Goal: Transaction & Acquisition: Download file/media

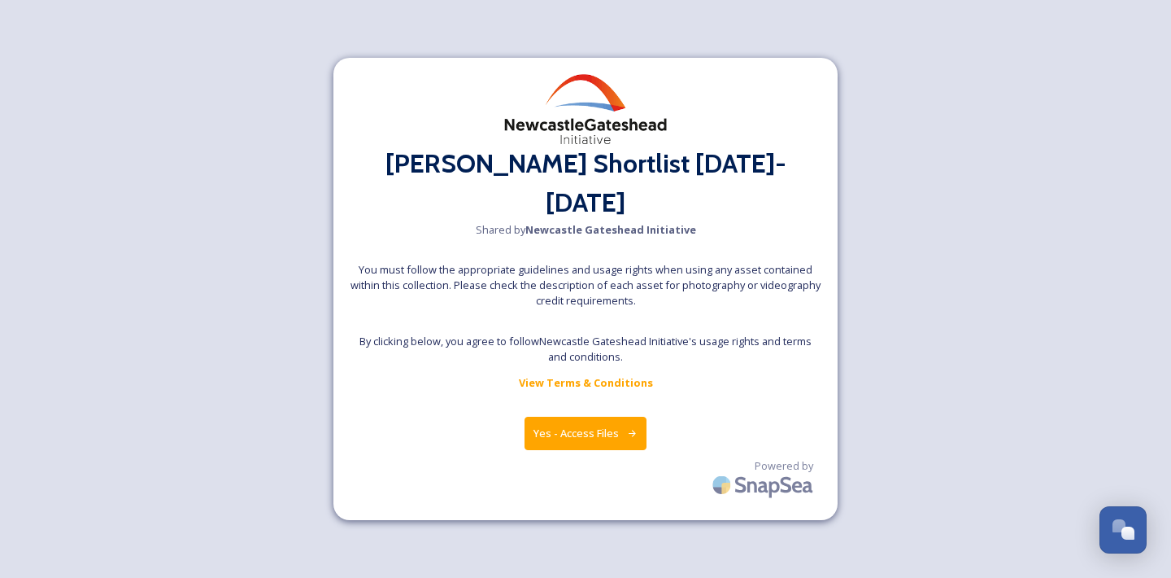
click at [572, 416] on button "Yes - Access Files" at bounding box center [586, 432] width 122 height 33
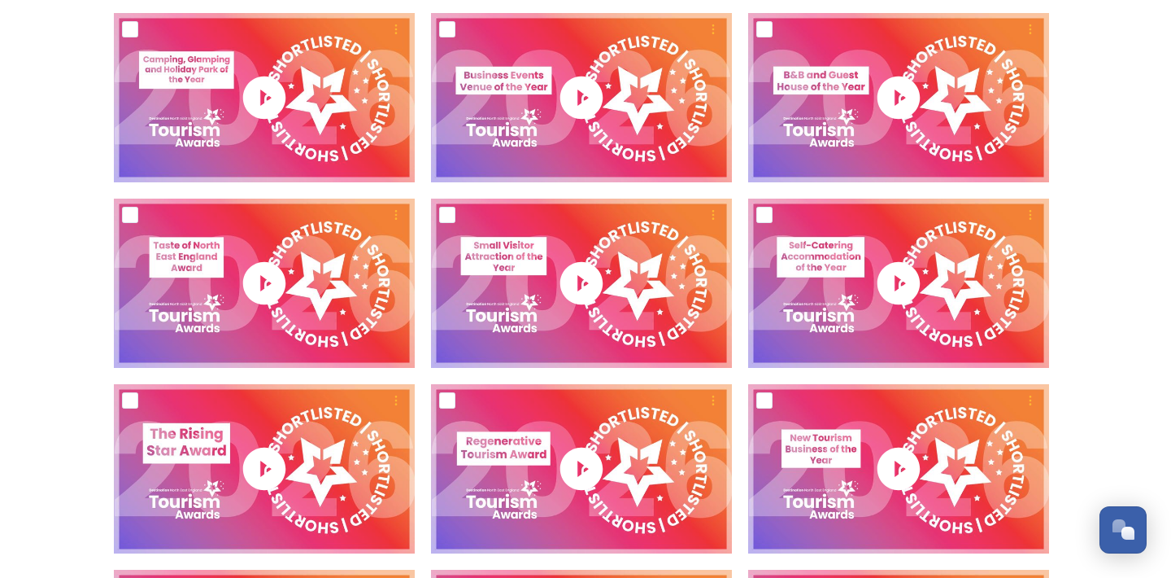
scroll to position [1571, 0]
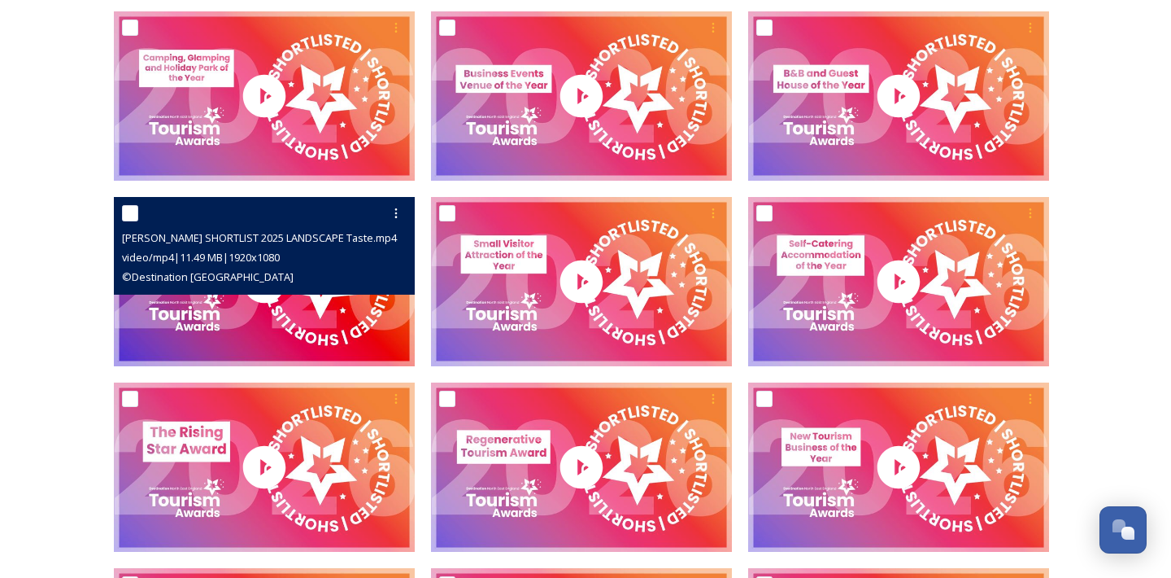
click at [289, 281] on div "© Destination [GEOGRAPHIC_DATA]" at bounding box center [266, 277] width 289 height 20
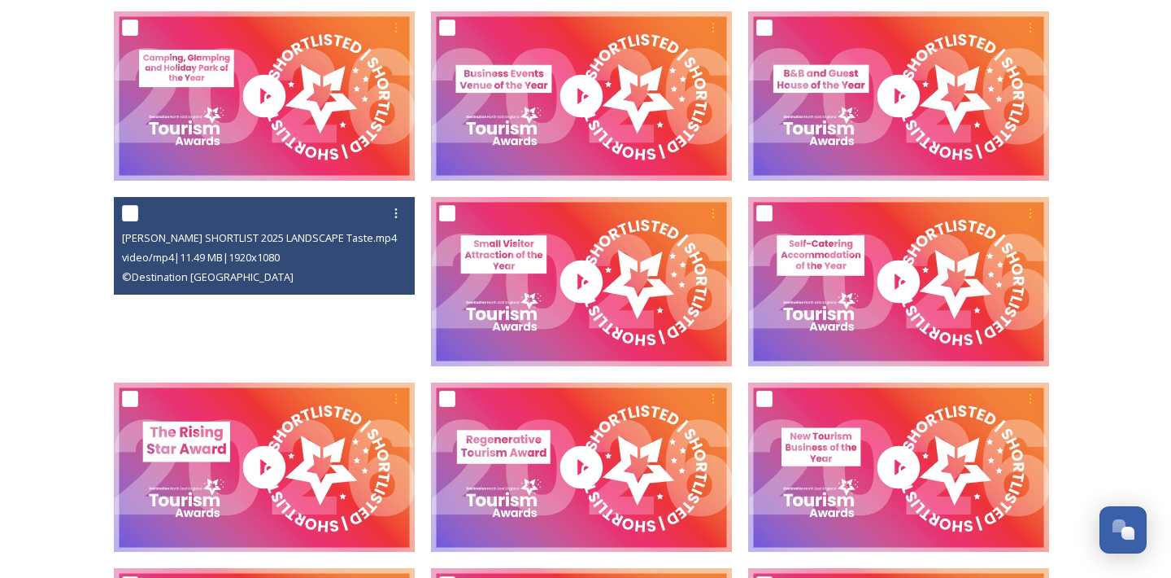
click at [255, 313] on video "NEETA SHORTLIST 2025 LANDSCAPE Taste.mp4" at bounding box center [264, 281] width 301 height 169
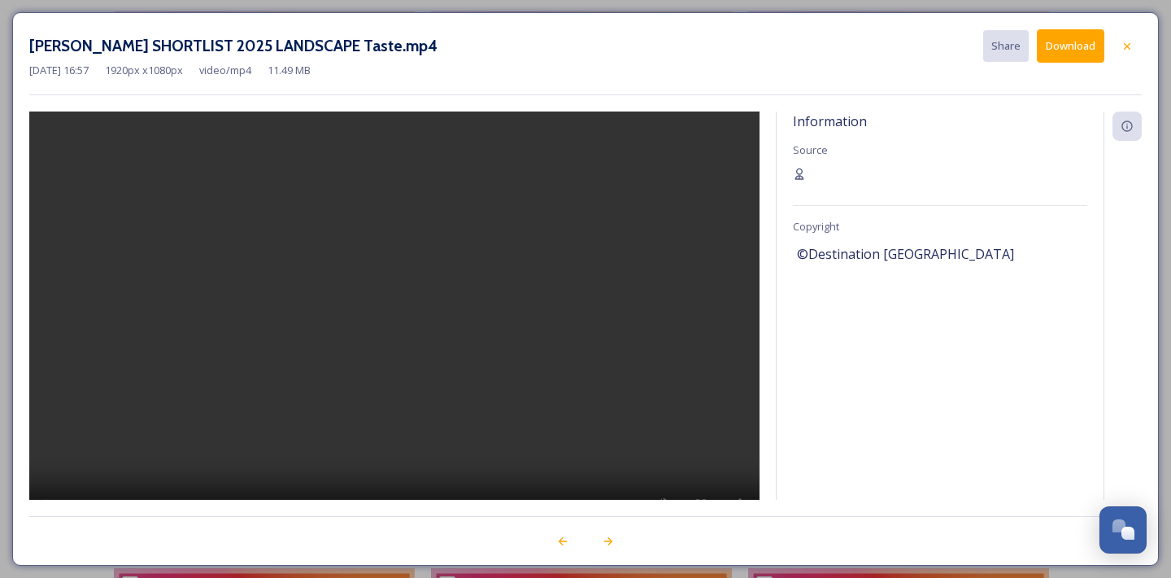
click at [400, 322] on video at bounding box center [394, 326] width 730 height 431
click at [1132, 46] on icon at bounding box center [1127, 46] width 13 height 13
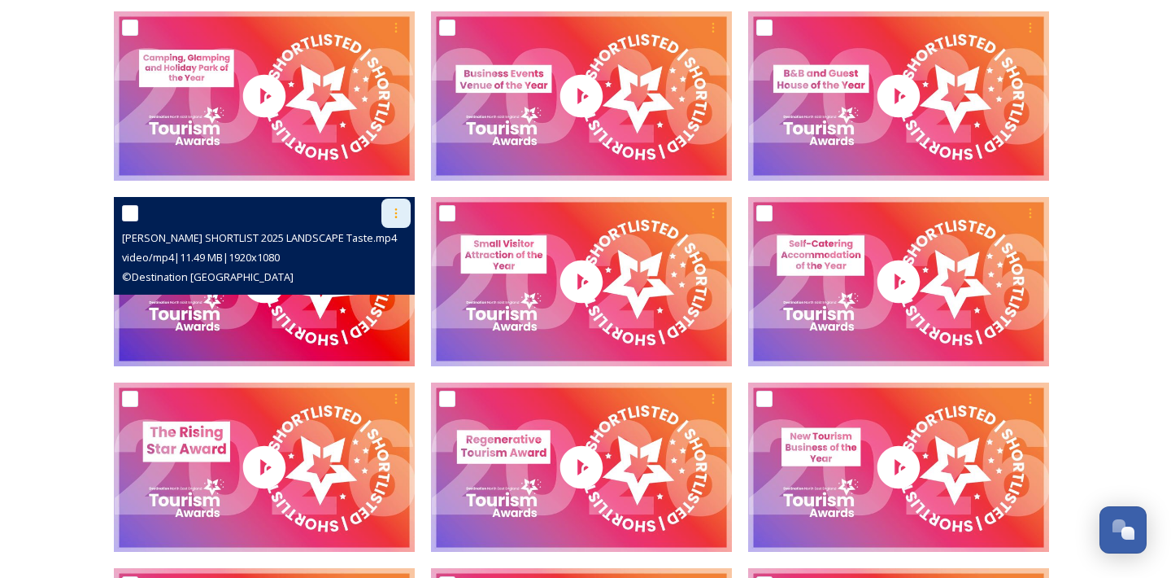
click at [402, 210] on icon at bounding box center [396, 213] width 13 height 13
click at [372, 282] on span "Download" at bounding box center [377, 280] width 50 height 15
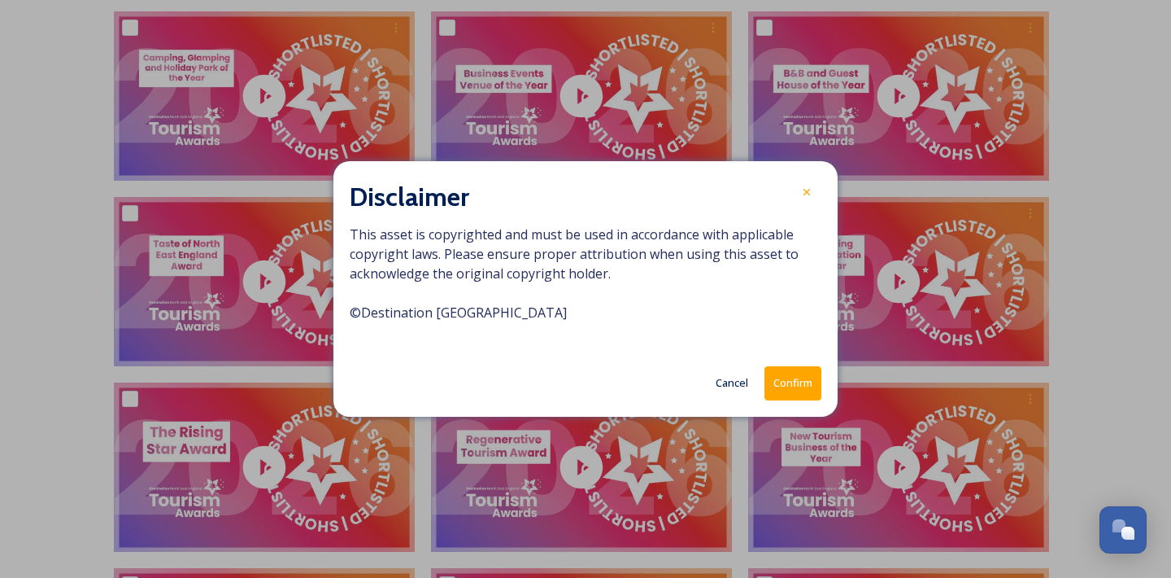
click at [787, 377] on button "Confirm" at bounding box center [793, 382] width 57 height 33
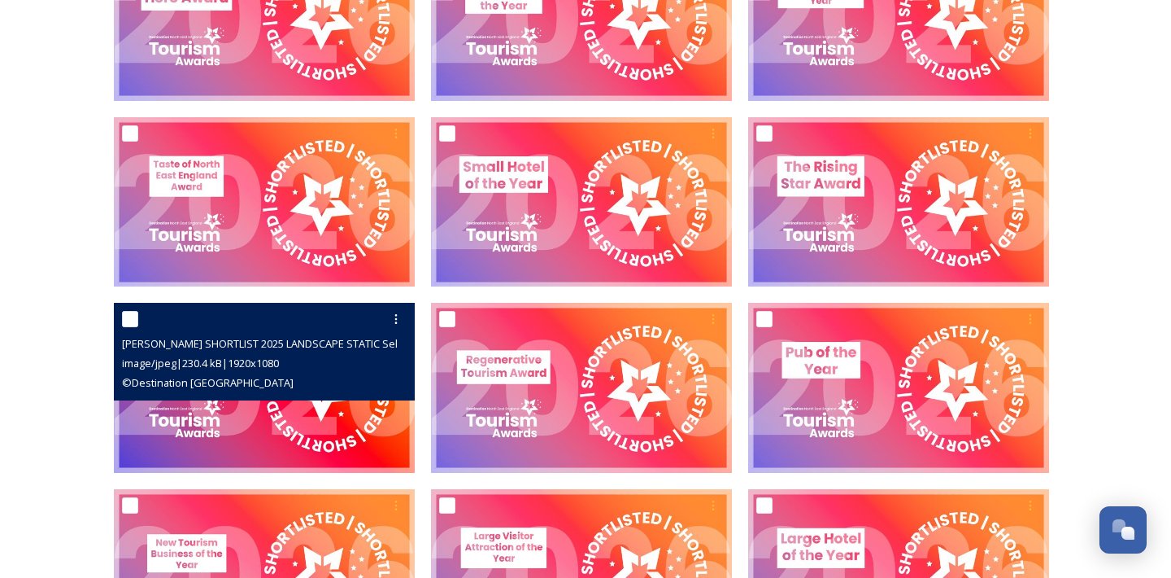
scroll to position [310, 0]
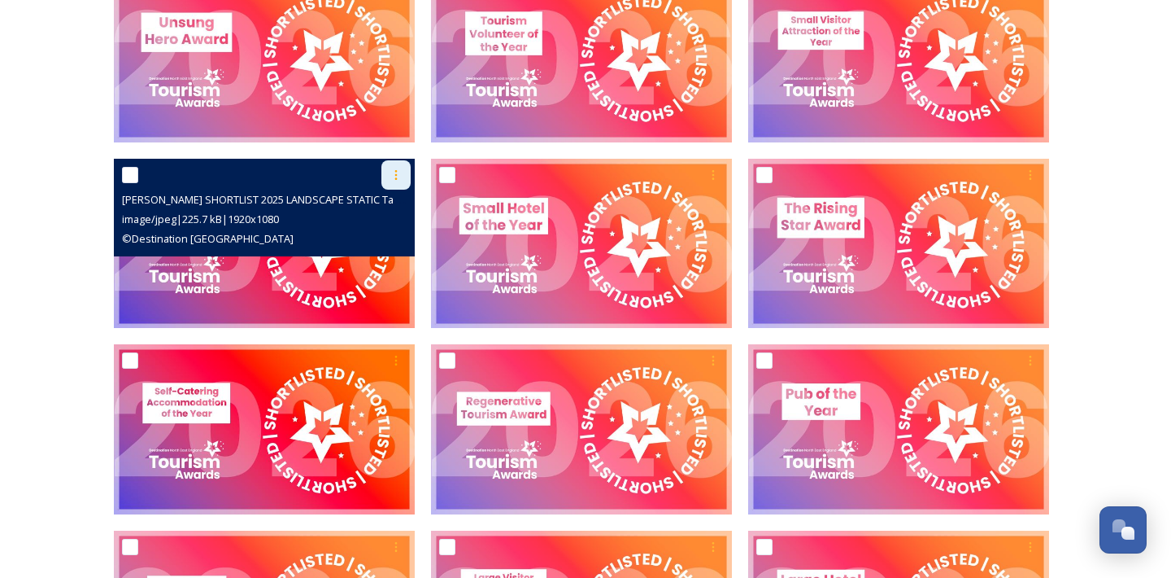
click at [398, 179] on icon at bounding box center [396, 174] width 13 height 13
click at [399, 248] on span "Download" at bounding box center [377, 242] width 50 height 15
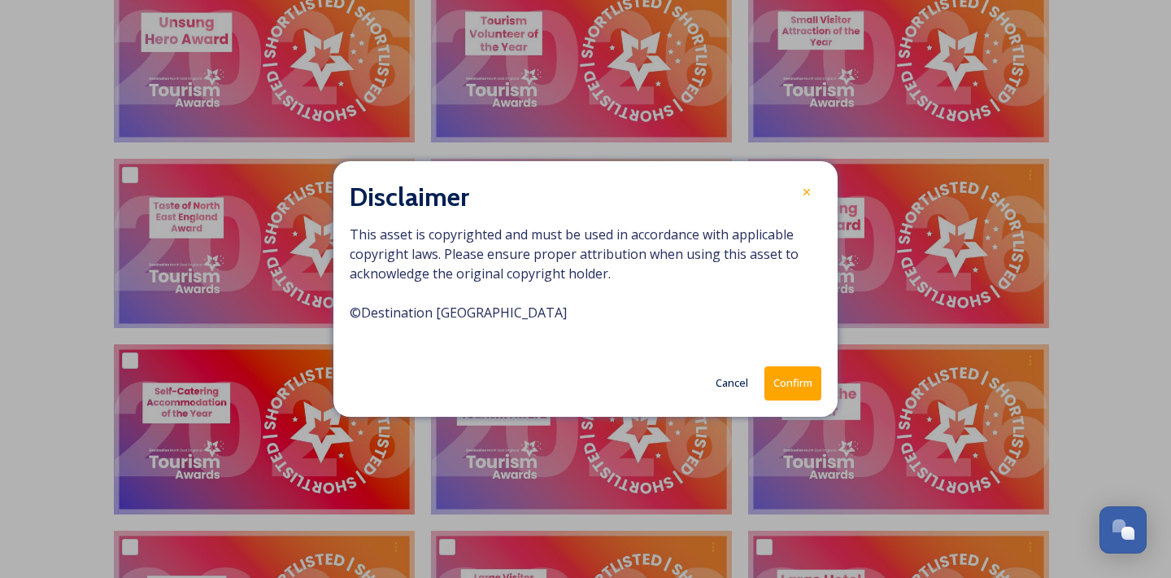
click at [787, 381] on button "Confirm" at bounding box center [793, 382] width 57 height 33
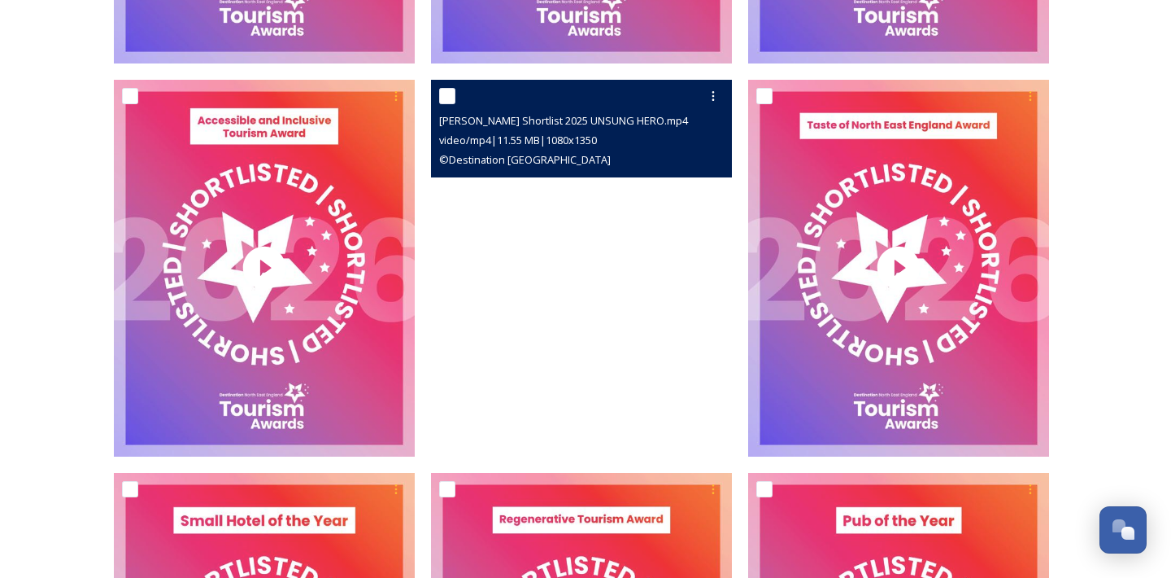
scroll to position [3606, 0]
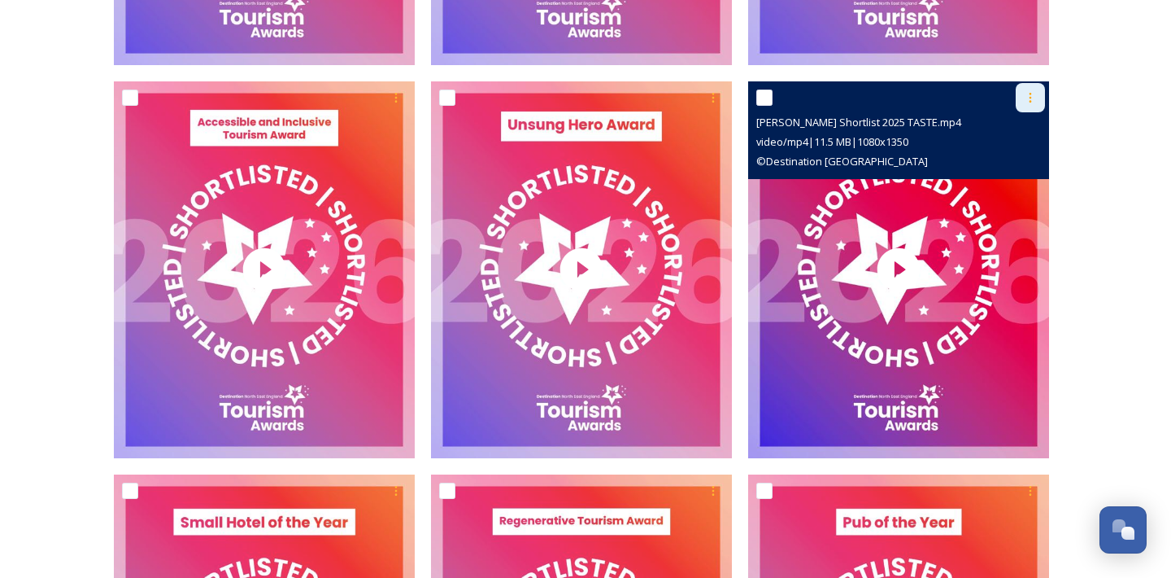
click at [1037, 100] on div at bounding box center [1030, 97] width 29 height 29
click at [1011, 162] on span "Download" at bounding box center [1012, 164] width 50 height 15
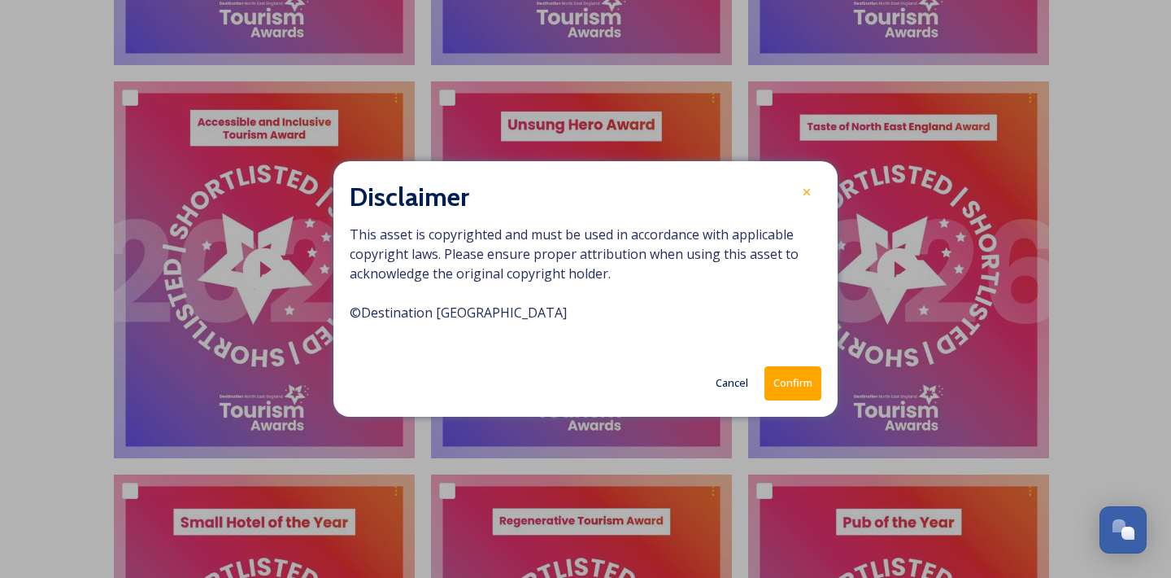
click at [802, 388] on button "Confirm" at bounding box center [793, 382] width 57 height 33
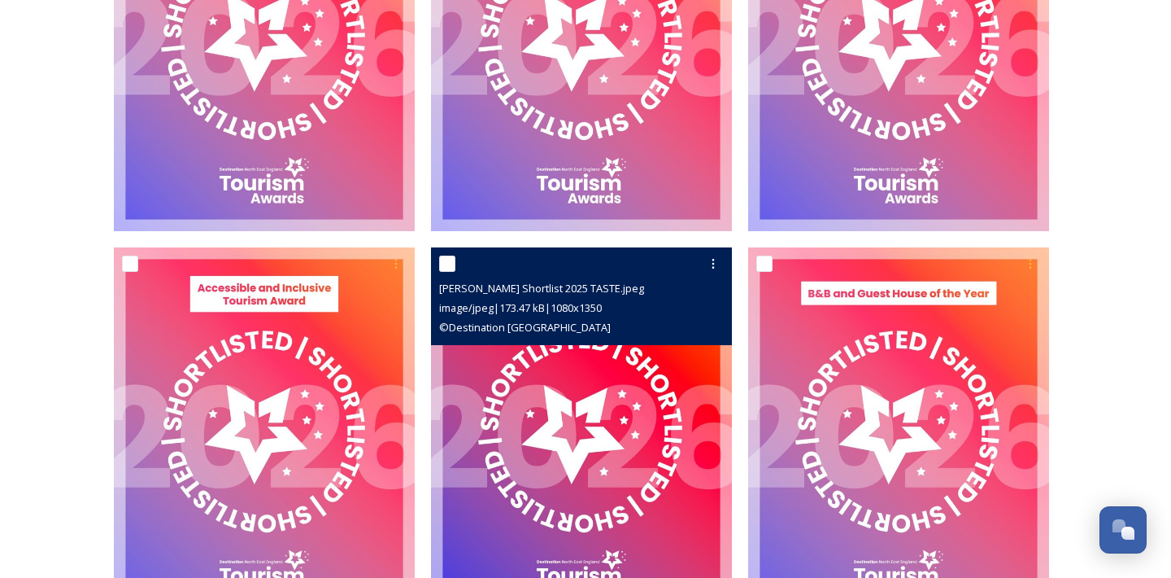
scroll to position [5421, 0]
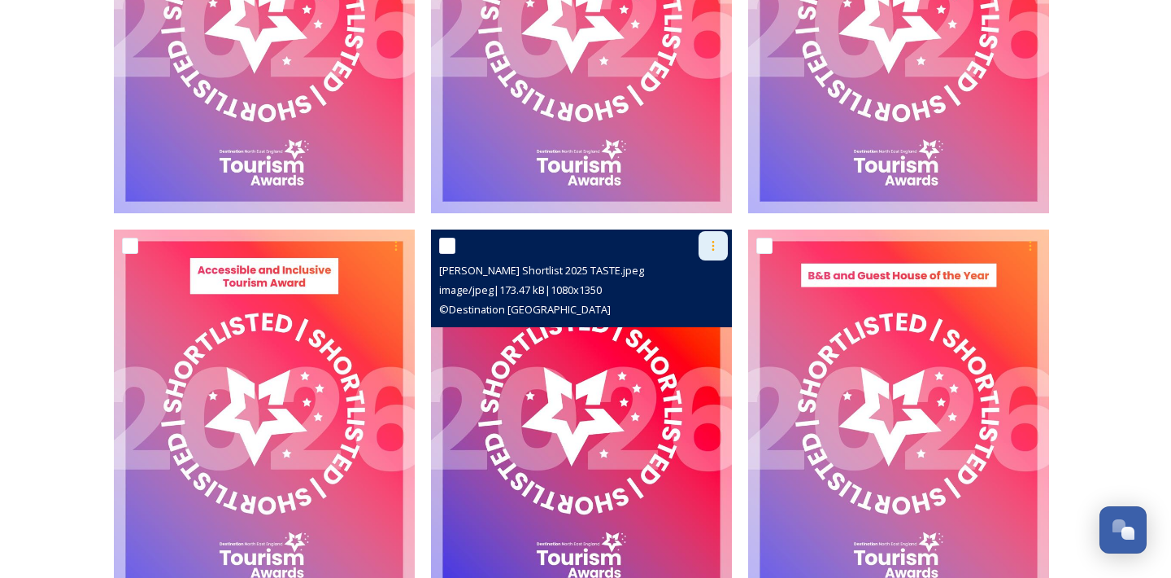
click at [713, 250] on icon at bounding box center [713, 245] width 13 height 13
click at [696, 307] on span "Download" at bounding box center [694, 312] width 50 height 15
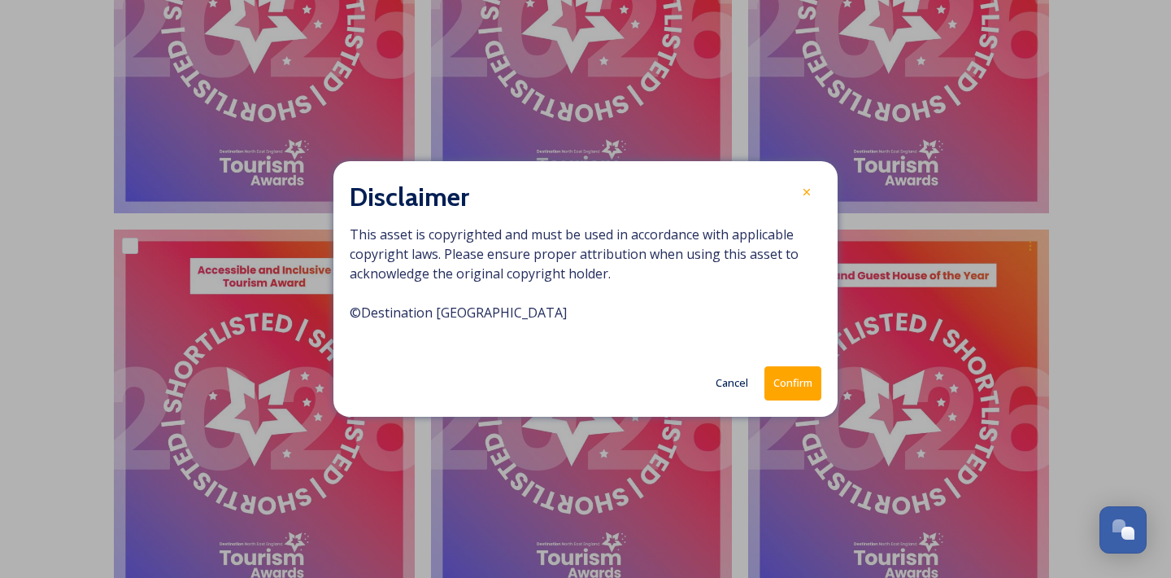
click at [790, 376] on button "Confirm" at bounding box center [793, 382] width 57 height 33
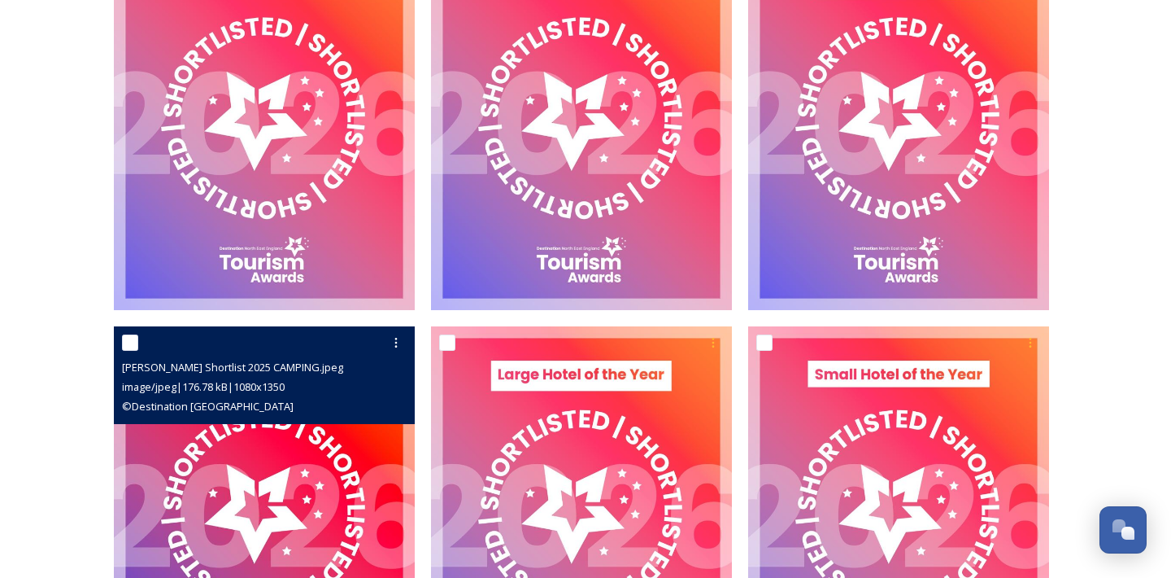
scroll to position [6568, 0]
